Goal: Transaction & Acquisition: Subscribe to service/newsletter

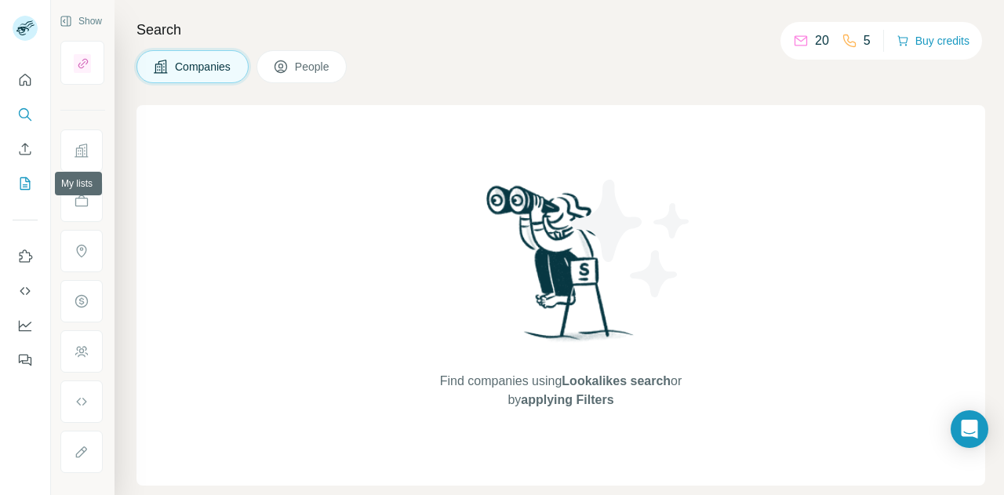
click at [24, 185] on icon "My lists" at bounding box center [27, 182] width 8 height 10
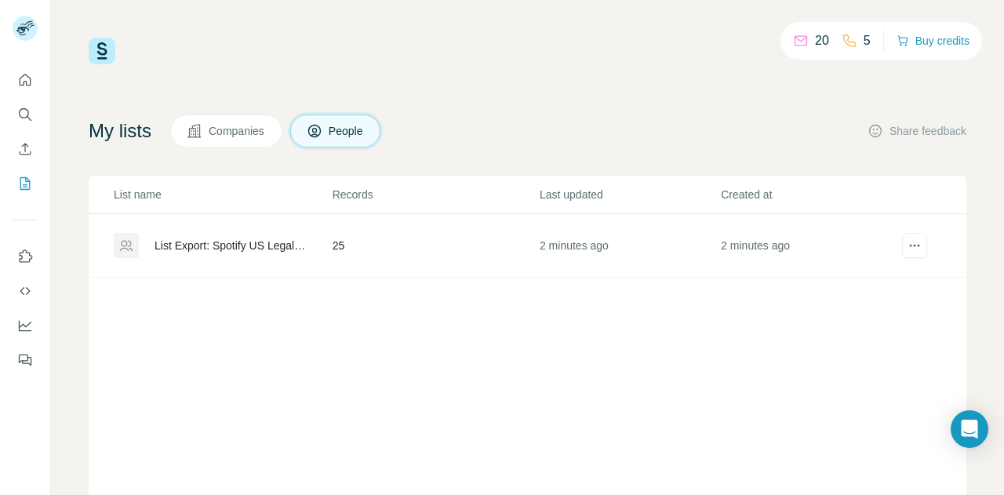
click at [228, 238] on div "List Export: Spotify US Legal - 14/08/2025 18:27" at bounding box center [230, 246] width 151 height 16
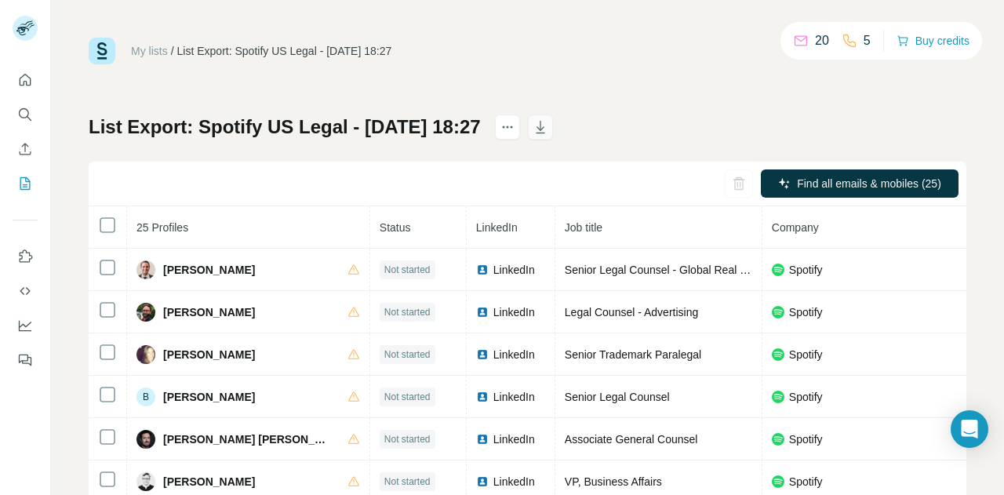
click at [548, 130] on icon "button" at bounding box center [541, 127] width 16 height 16
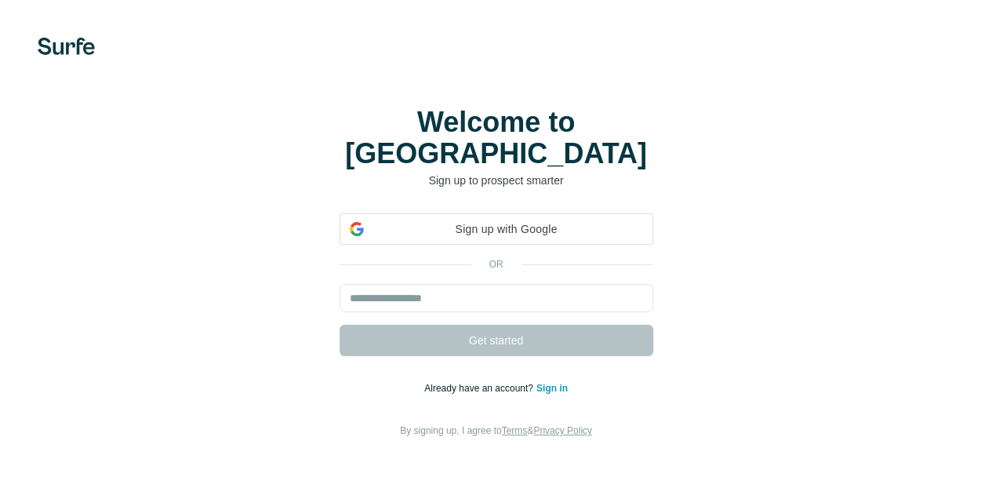
click at [233, 255] on div "Sign up with Google Sign up with Google. Opens in new tab or Get started Alread…" at bounding box center [496, 326] width 930 height 226
click at [340, 284] on input "email" at bounding box center [497, 298] width 314 height 28
